Goal: Transaction & Acquisition: Purchase product/service

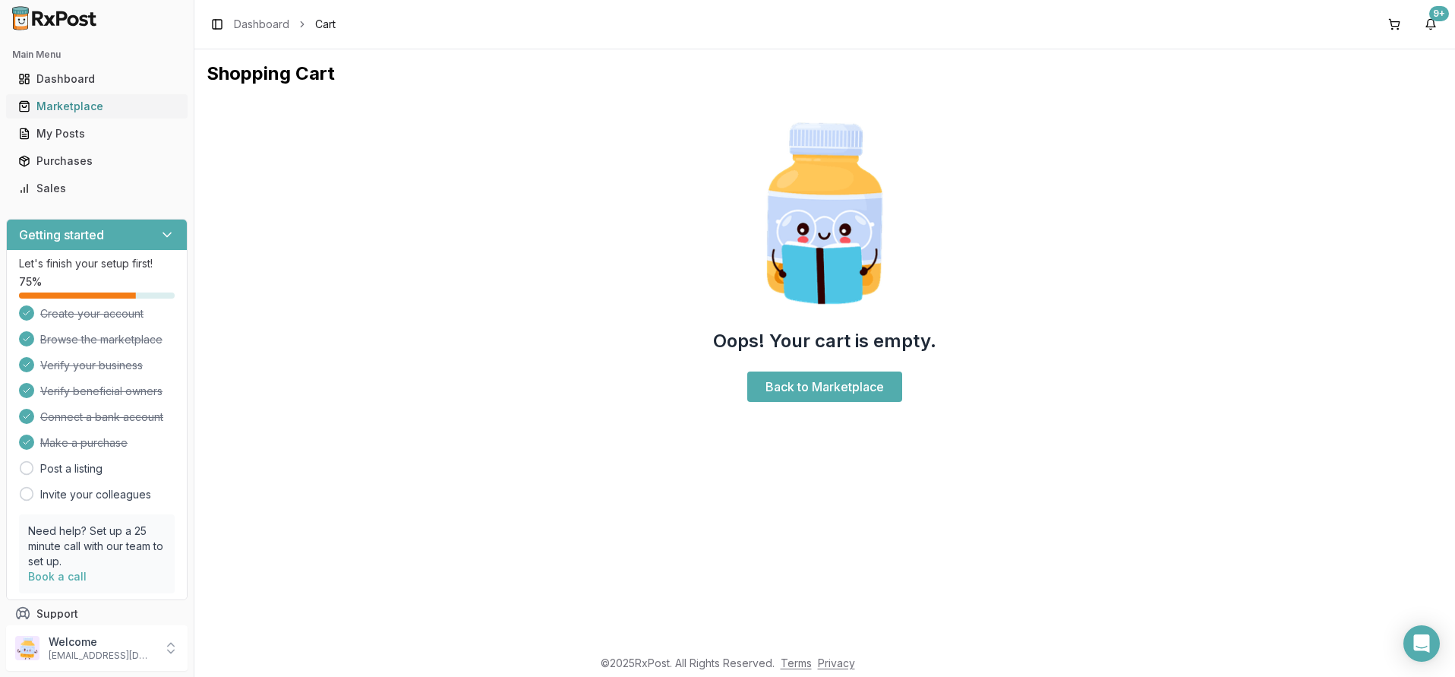
click at [67, 106] on div "Marketplace" at bounding box center [96, 106] width 157 height 15
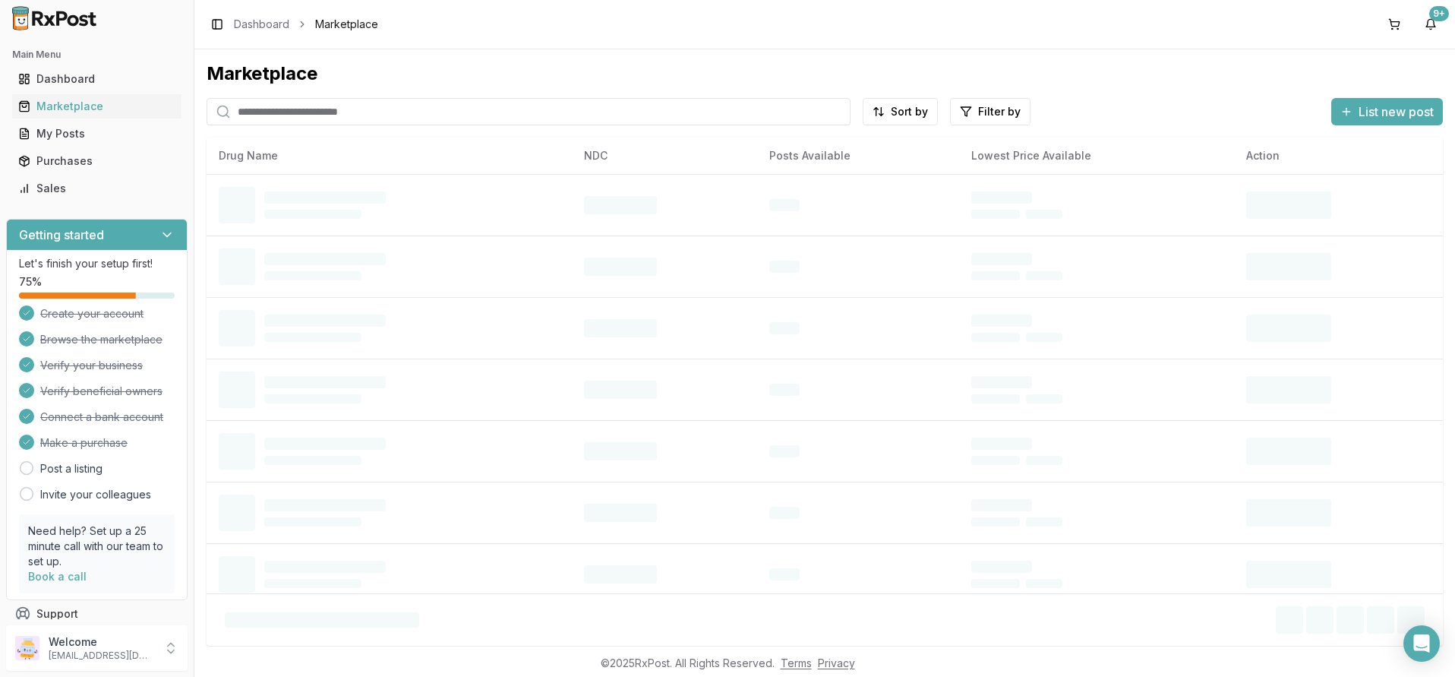
click at [253, 115] on input "search" at bounding box center [529, 111] width 644 height 27
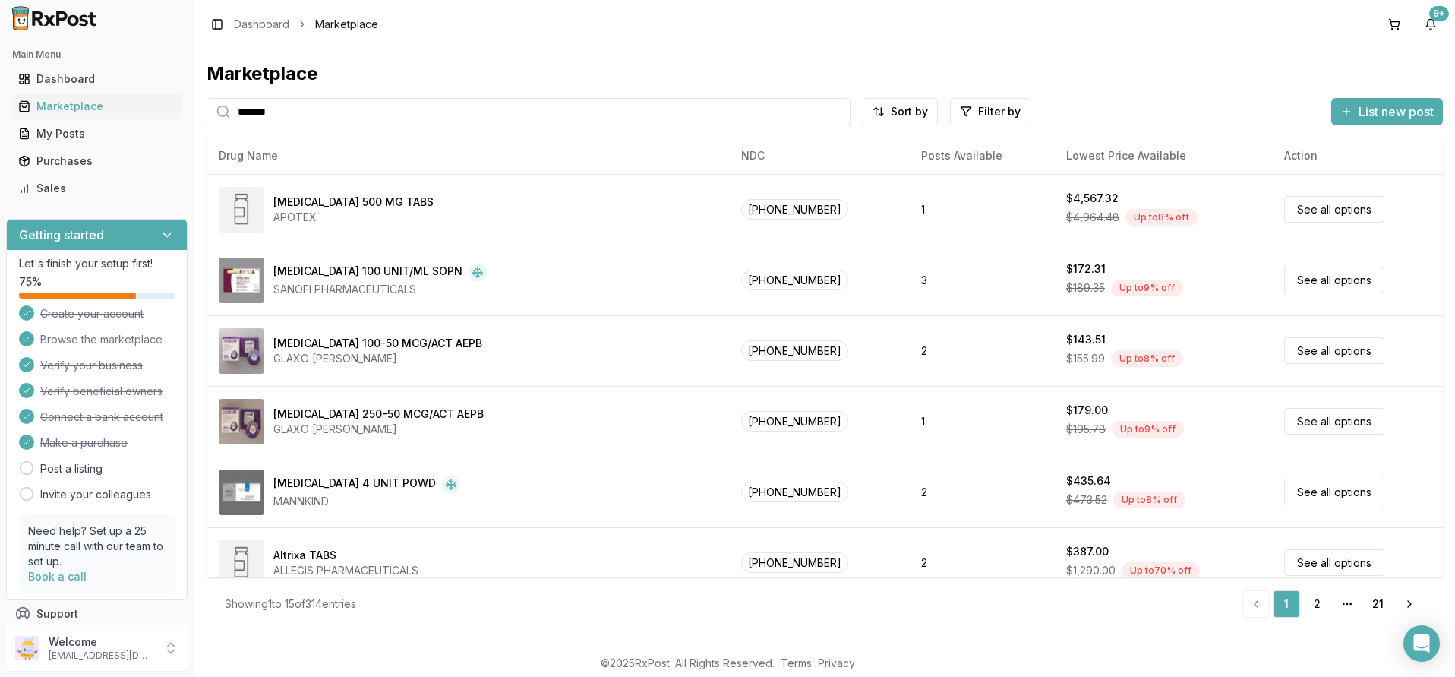
type input "******"
